Goal: Transaction & Acquisition: Purchase product/service

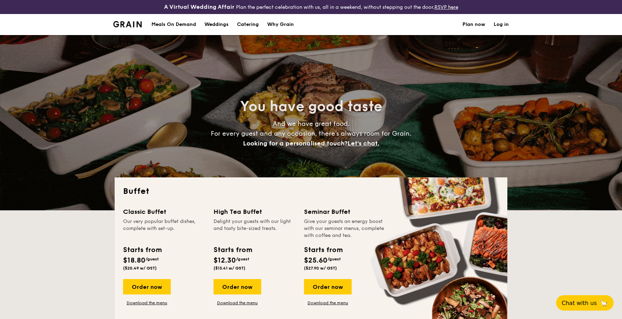
select select
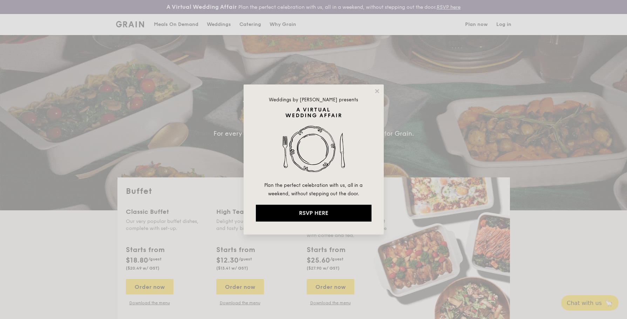
click at [377, 91] on icon at bounding box center [377, 91] width 4 height 4
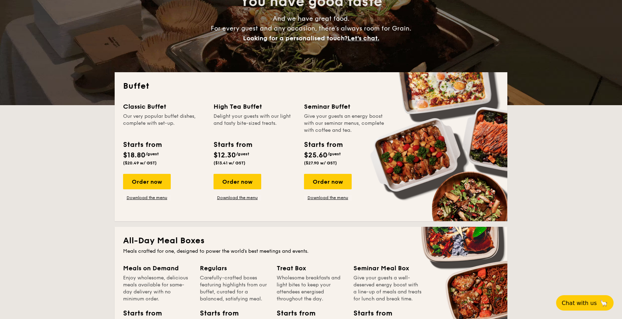
scroll to position [175, 0]
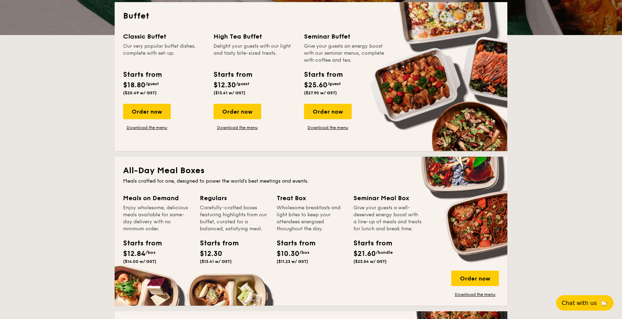
click at [148, 129] on link "Download the menu" at bounding box center [147, 128] width 48 height 6
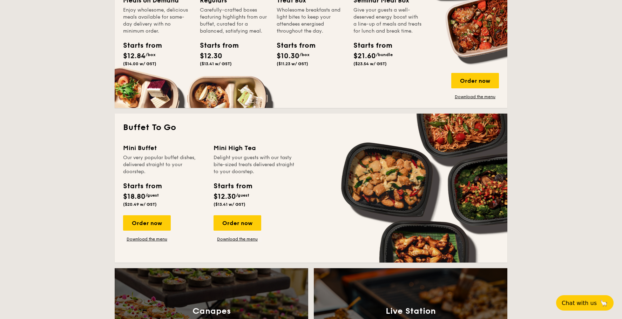
scroll to position [386, 0]
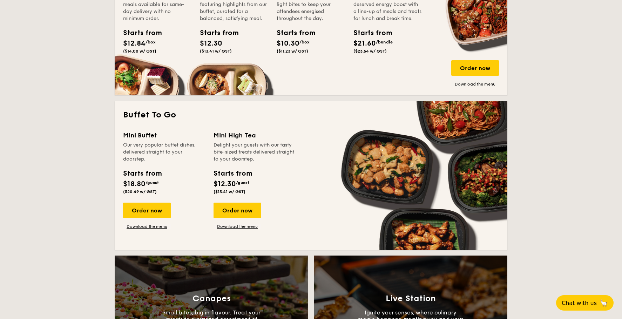
click at [156, 228] on link "Download the menu" at bounding box center [147, 227] width 48 height 6
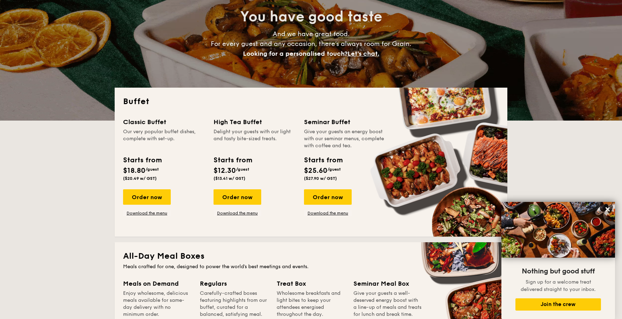
scroll to position [0, 0]
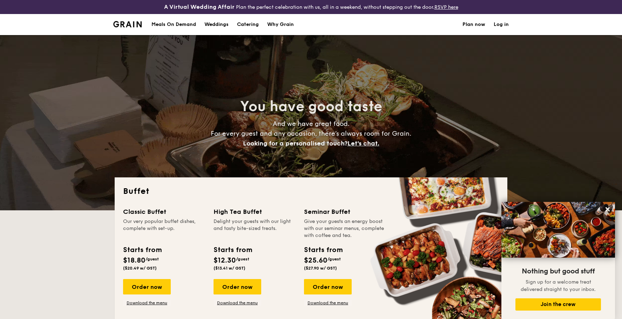
click at [186, 25] on div "Meals On Demand" at bounding box center [173, 24] width 45 height 21
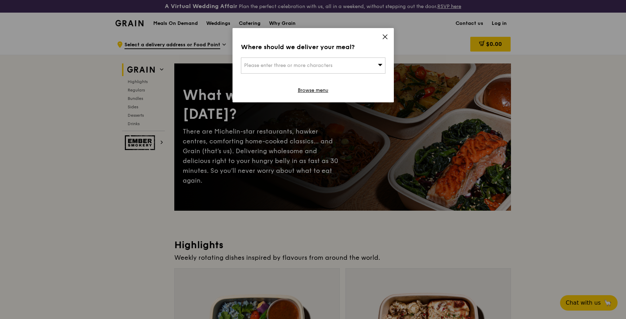
click at [384, 34] on icon at bounding box center [385, 37] width 6 height 6
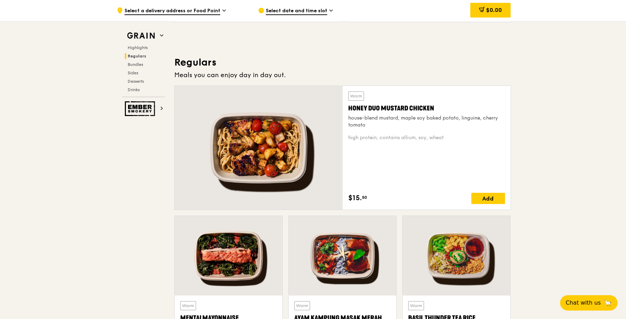
scroll to position [526, 0]
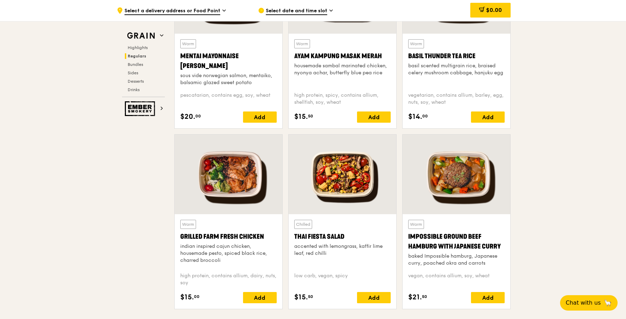
scroll to position [624, 0]
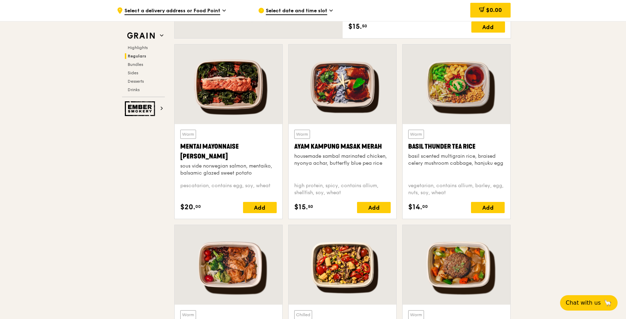
click at [262, 205] on div "Add" at bounding box center [260, 207] width 34 height 11
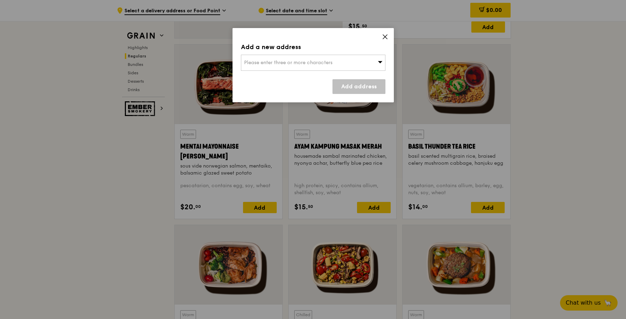
click at [325, 61] on span "Please enter three or more characters" at bounding box center [288, 63] width 88 height 6
click at [325, 61] on input "search" at bounding box center [313, 62] width 144 height 15
click at [385, 33] on div "Add a new address Please enter three or more characters Please enter 3 or more …" at bounding box center [312, 65] width 161 height 74
click at [386, 37] on icon at bounding box center [385, 37] width 6 height 6
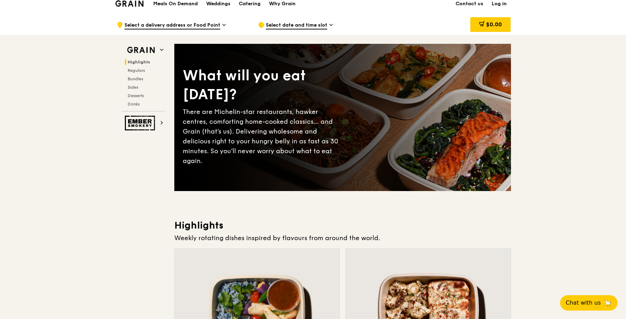
scroll to position [0, 0]
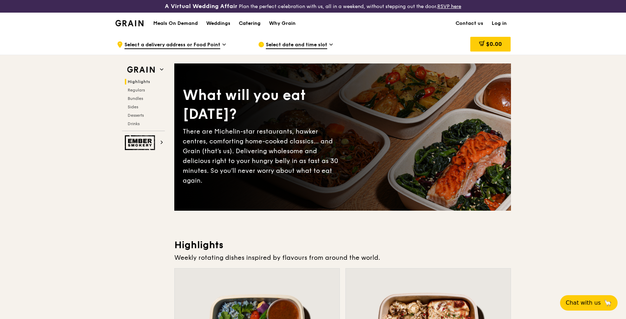
click at [247, 23] on div "Catering" at bounding box center [250, 23] width 22 height 21
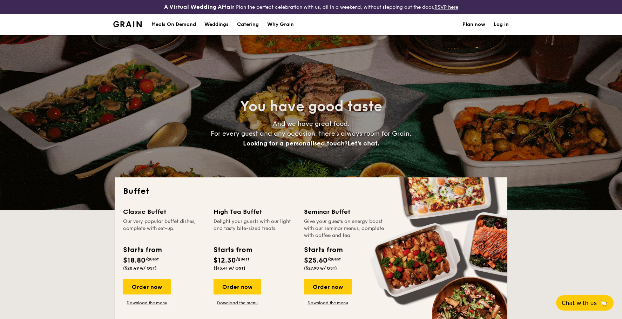
select select
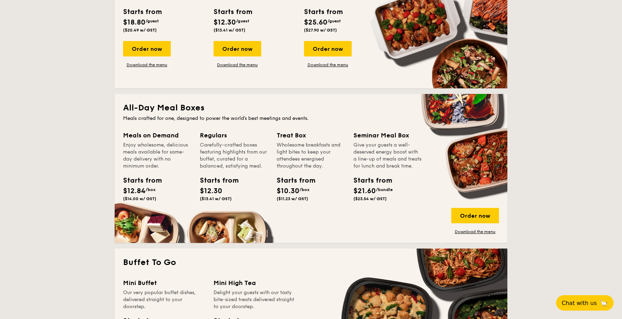
scroll to position [245, 0]
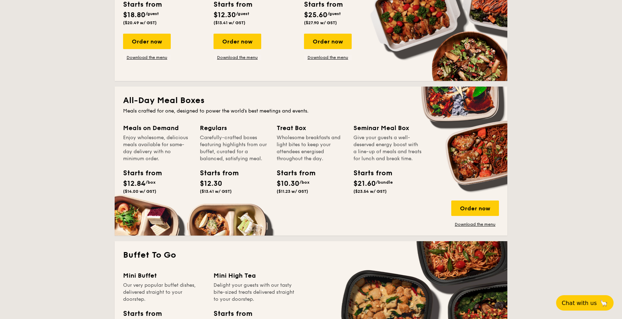
click at [143, 141] on div "Enjoy wholesome, delicious meals available for same-day delivery with no minimu…" at bounding box center [157, 148] width 68 height 28
click at [471, 224] on link "Download the menu" at bounding box center [475, 225] width 48 height 6
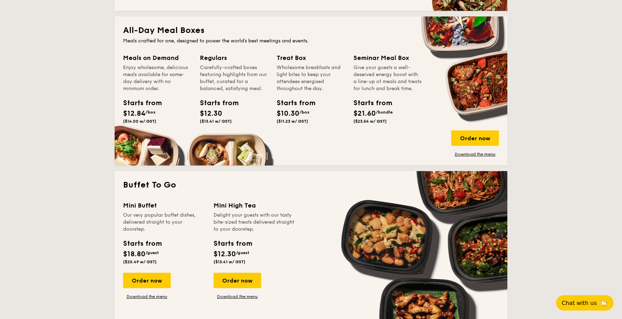
scroll to position [0, 0]
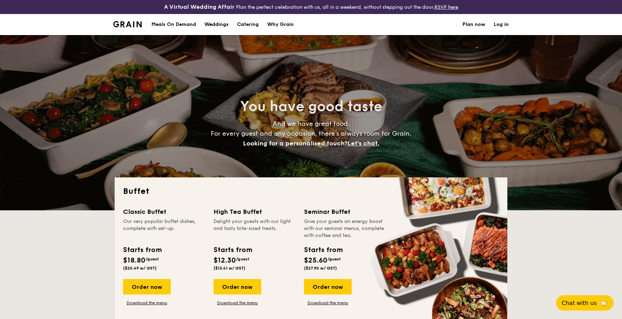
click at [177, 24] on div "Meals On Demand" at bounding box center [173, 24] width 45 height 21
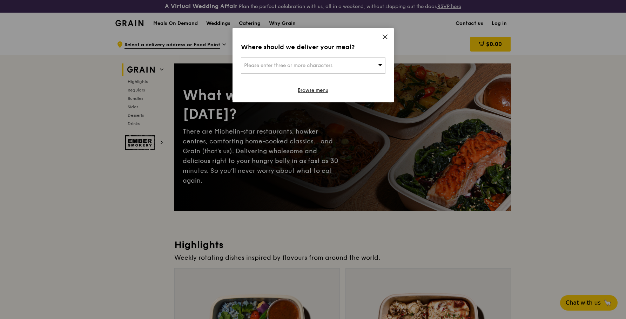
click at [377, 68] on div "Please enter three or more characters" at bounding box center [313, 66] width 144 height 16
click at [386, 37] on icon at bounding box center [385, 37] width 6 height 6
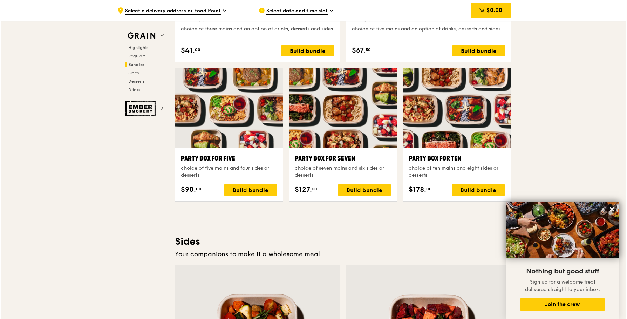
scroll to position [1403, 0]
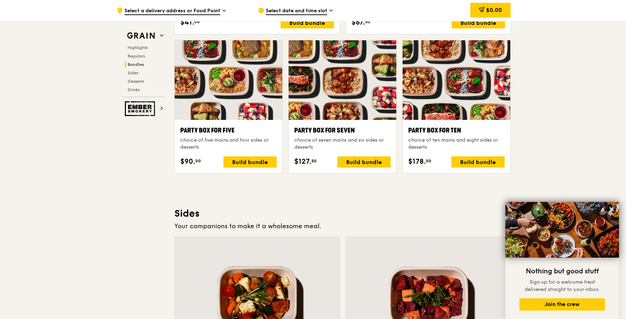
click at [461, 162] on div "Build bundle" at bounding box center [477, 161] width 53 height 11
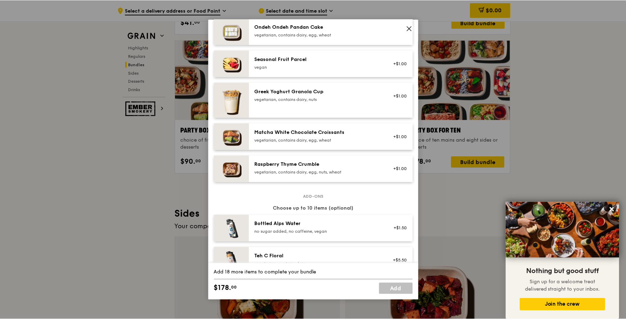
scroll to position [561, 0]
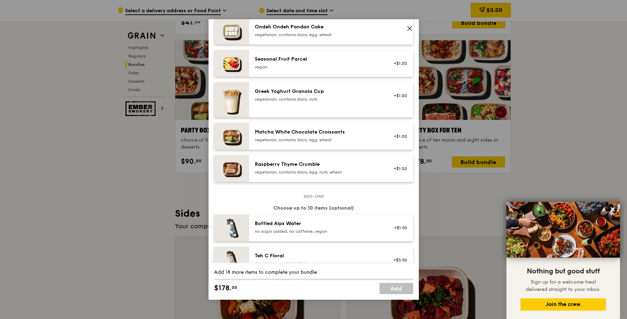
click at [411, 28] on icon at bounding box center [410, 28] width 6 height 6
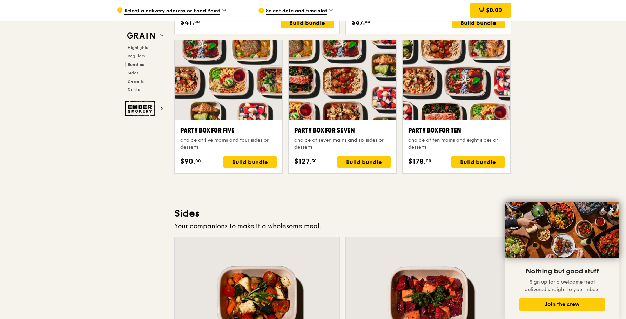
click at [110, 219] on div ".cls-1 { fill: none; stroke: #fff; stroke-linecap: round; stroke-linejoin: roun…" at bounding box center [313, 115] width 626 height 2968
